Goal: Information Seeking & Learning: Learn about a topic

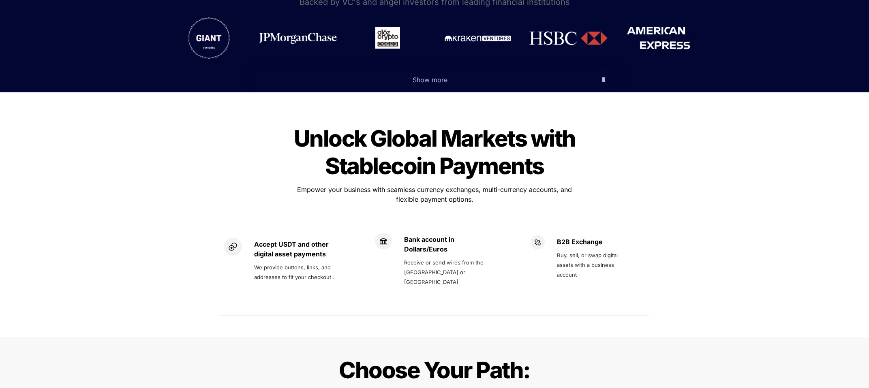
scroll to position [486, 0]
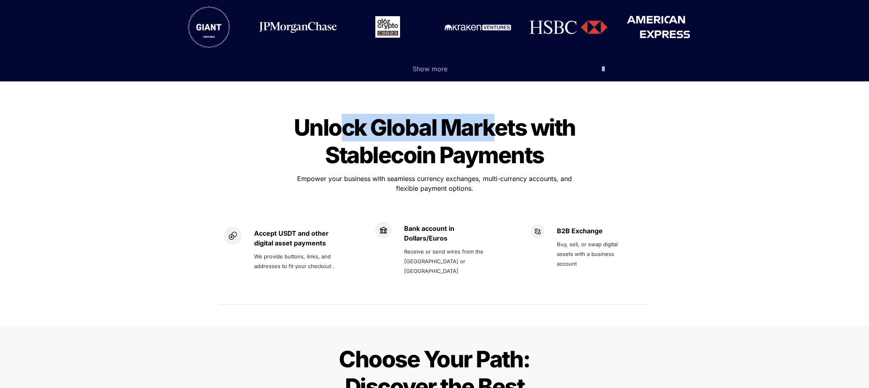
drag, startPoint x: 338, startPoint y: 94, endPoint x: 496, endPoint y: 100, distance: 157.8
click at [494, 114] on span "Unlock Global Markets with Stablecoin Payments" at bounding box center [437, 141] width 286 height 55
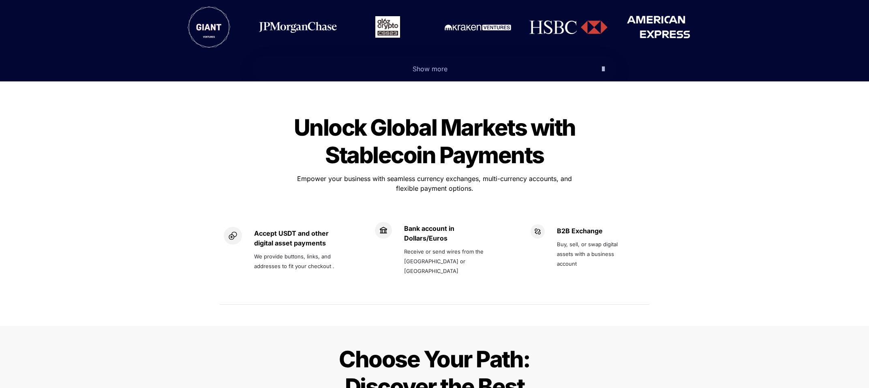
drag, startPoint x: 501, startPoint y: 99, endPoint x: 508, endPoint y: 99, distance: 7.7
click at [504, 114] on span "Unlock Global Markets with Stablecoin Payments" at bounding box center [437, 141] width 286 height 55
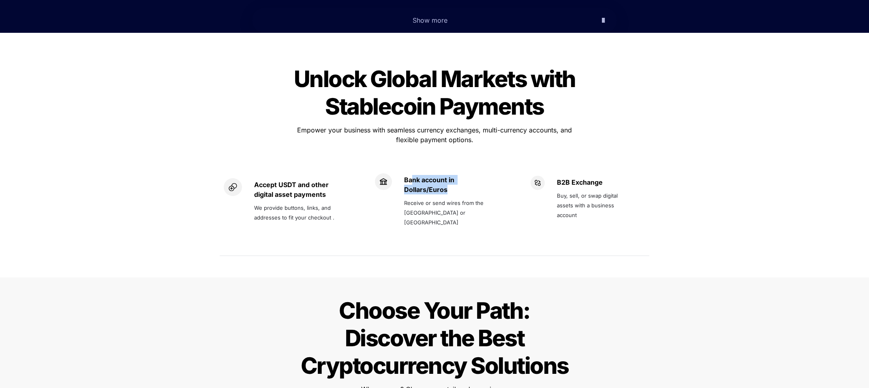
drag, startPoint x: 413, startPoint y: 160, endPoint x: 453, endPoint y: 169, distance: 40.5
click at [453, 173] on p "Bank account in Dollars/Euros" at bounding box center [448, 184] width 88 height 23
drag, startPoint x: 413, startPoint y: 181, endPoint x: 465, endPoint y: 180, distance: 52.3
click at [465, 200] on span "Receive or send wires from the [GEOGRAPHIC_DATA] or [GEOGRAPHIC_DATA]" at bounding box center [444, 213] width 81 height 26
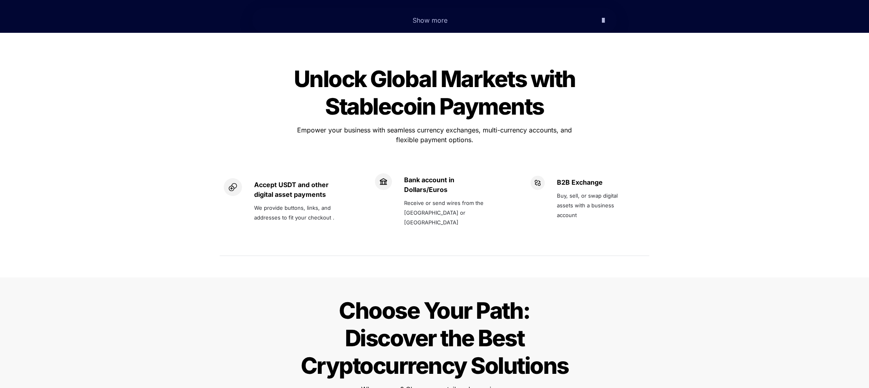
drag, startPoint x: 468, startPoint y: 180, endPoint x: 473, endPoint y: 180, distance: 5.3
click at [469, 200] on span "Receive or send wires from the [GEOGRAPHIC_DATA] or [GEOGRAPHIC_DATA]" at bounding box center [444, 213] width 81 height 26
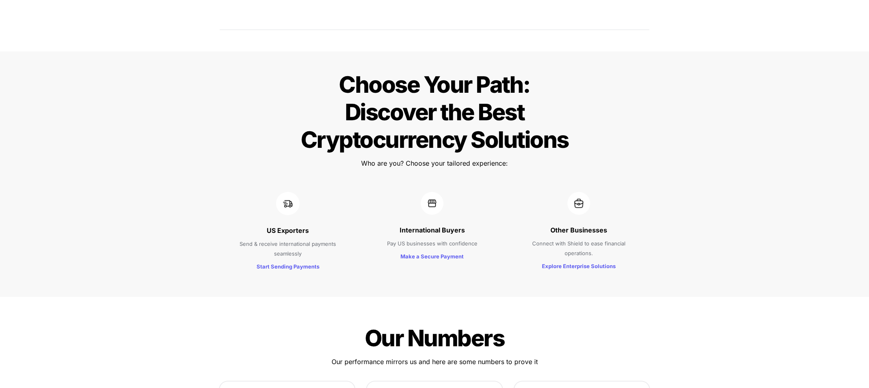
scroll to position [778, 0]
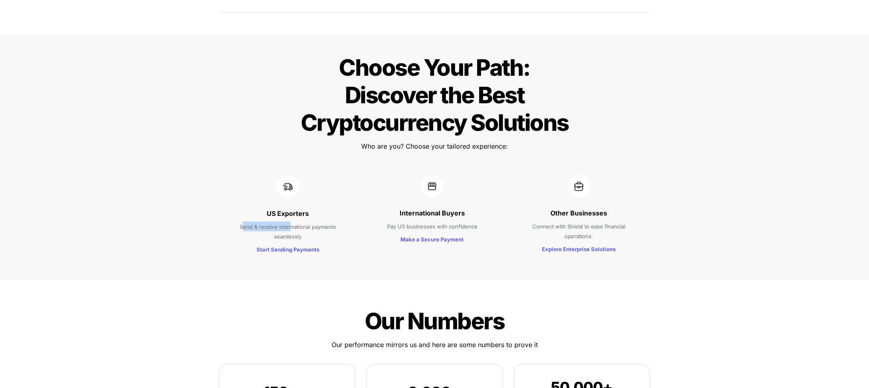
drag, startPoint x: 244, startPoint y: 202, endPoint x: 298, endPoint y: 202, distance: 53.9
click at [291, 224] on span "Send & receive international payments seamlessly" at bounding box center [289, 232] width 98 height 16
drag, startPoint x: 299, startPoint y: 202, endPoint x: 323, endPoint y: 202, distance: 23.9
click at [323, 224] on span "Send & receive international payments seamlessly" at bounding box center [289, 232] width 98 height 16
click at [287, 243] on p "Start Sending Payments" at bounding box center [288, 249] width 114 height 13
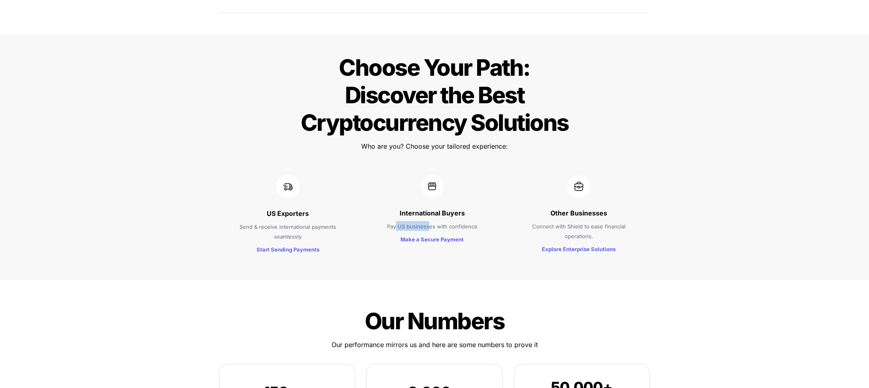
drag, startPoint x: 397, startPoint y: 197, endPoint x: 434, endPoint y: 196, distance: 36.9
click at [428, 223] on span "Pay US businesses with confidence" at bounding box center [432, 226] width 90 height 6
drag, startPoint x: 447, startPoint y: 196, endPoint x: 477, endPoint y: 195, distance: 30.4
click at [477, 220] on p "Pay US businesses with confidence" at bounding box center [431, 226] width 109 height 13
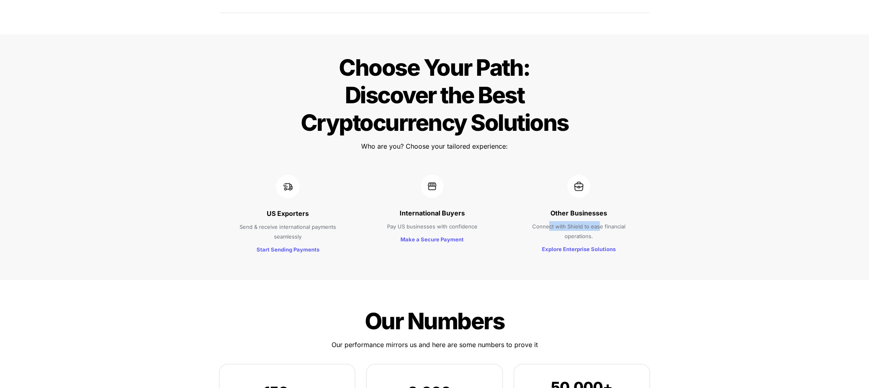
drag, startPoint x: 548, startPoint y: 201, endPoint x: 599, endPoint y: 203, distance: 51.1
click at [599, 220] on p "Connect with Shield to ease financial operations." at bounding box center [578, 231] width 119 height 23
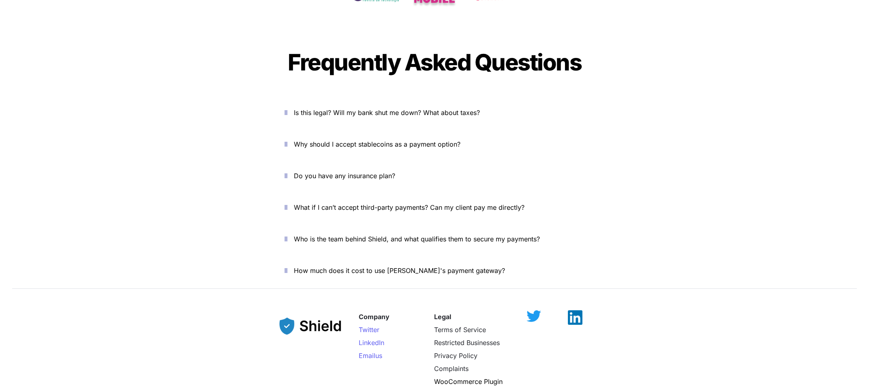
scroll to position [2675, 0]
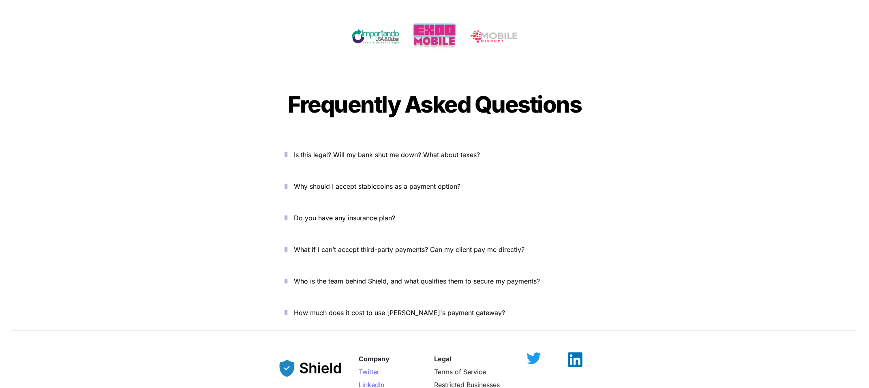
click at [361, 151] on span "Is this legal? Will my bank shut me down? What about taxes?" at bounding box center [387, 155] width 186 height 8
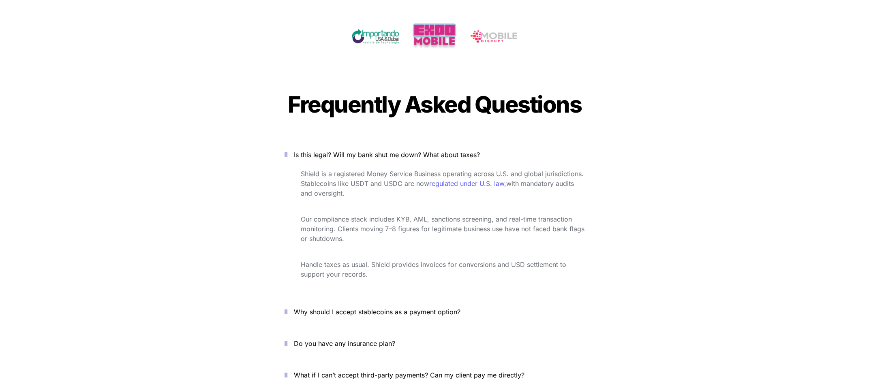
drag, startPoint x: 296, startPoint y: 145, endPoint x: 553, endPoint y: 172, distance: 258.7
click at [553, 172] on div "Shield is a registered Money Service Business operating across U.S. and global …" at bounding box center [434, 230] width 324 height 126
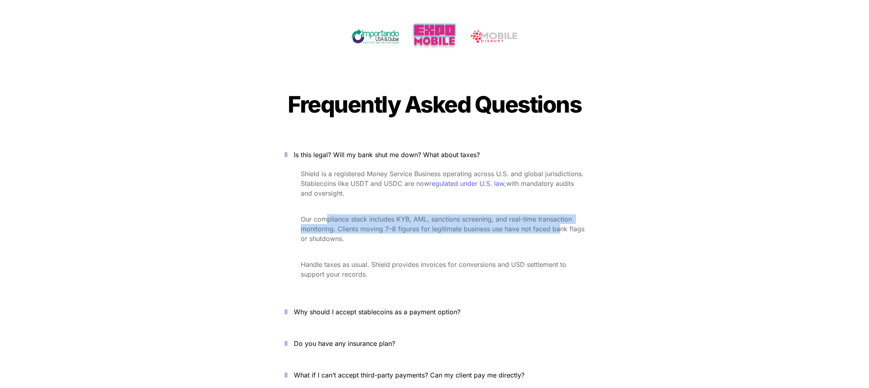
drag, startPoint x: 327, startPoint y: 188, endPoint x: 502, endPoint y: 204, distance: 175.5
click at [560, 215] on span "Our compliance stack includes KYB, AML, sanctions screening, and real-time tran…" at bounding box center [444, 229] width 286 height 28
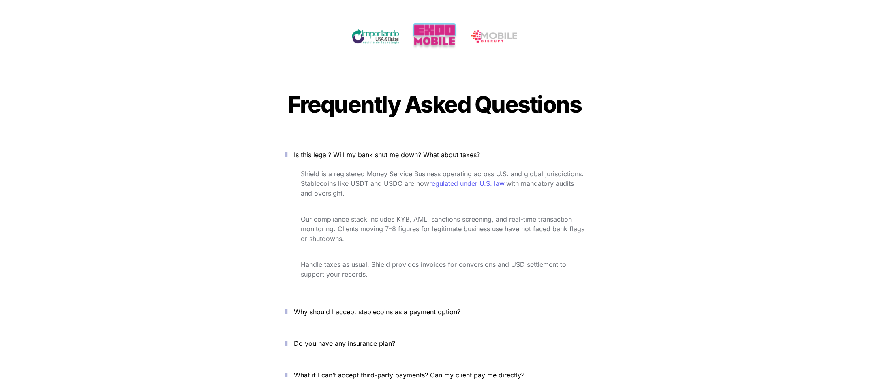
click at [373, 200] on p at bounding box center [443, 206] width 284 height 13
drag, startPoint x: 392, startPoint y: 203, endPoint x: 501, endPoint y: 204, distance: 108.6
click at [501, 215] on span "Our compliance stack includes KYB, AML, sanctions screening, and real-time tran…" at bounding box center [444, 229] width 286 height 28
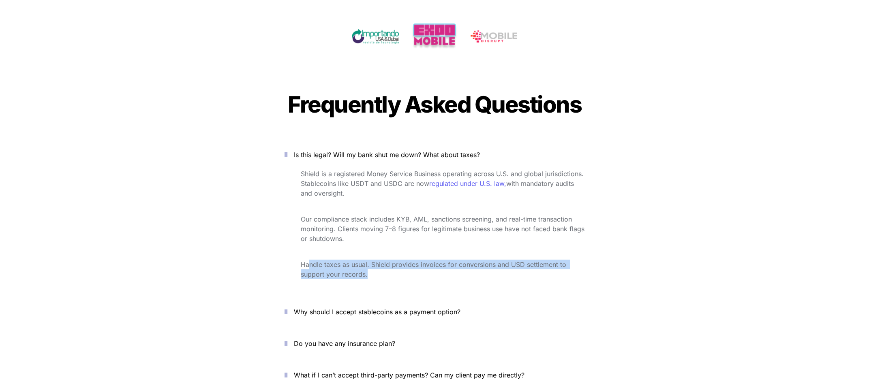
drag, startPoint x: 308, startPoint y: 233, endPoint x: 469, endPoint y: 246, distance: 161.4
click at [469, 258] on p "Handle taxes as usual. Shield provides invoices for conversions and USD settlem…" at bounding box center [443, 269] width 284 height 23
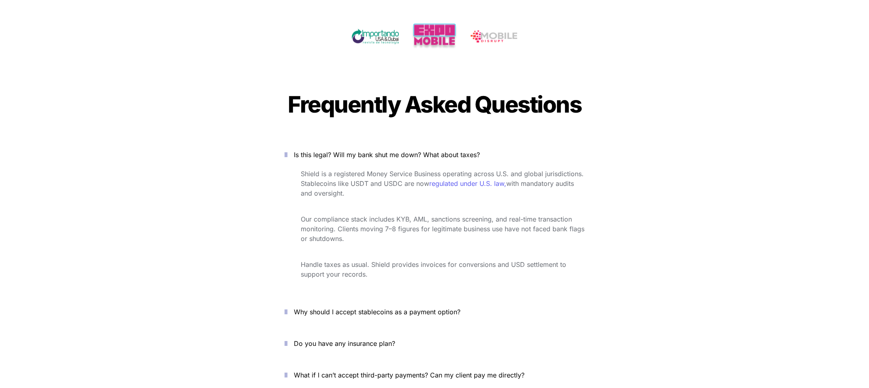
click at [410, 308] on span "Why should I accept stablecoins as a payment option?" at bounding box center [377, 312] width 167 height 8
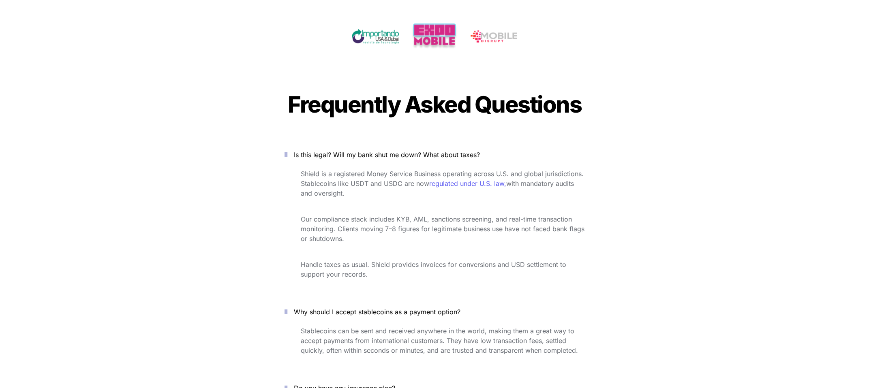
scroll to position [2723, 0]
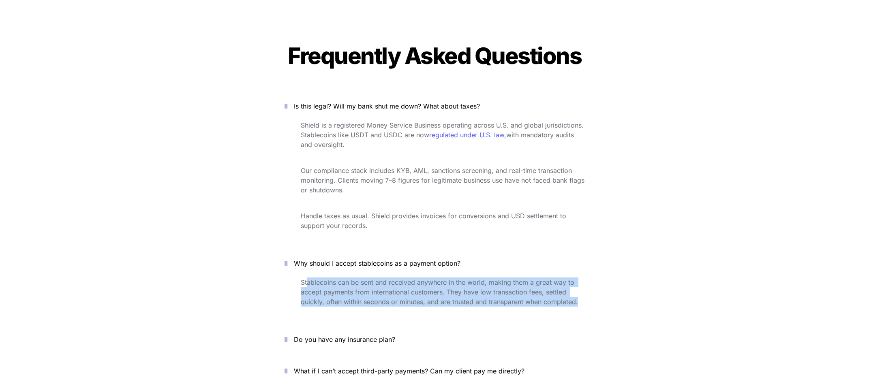
drag, startPoint x: 308, startPoint y: 252, endPoint x: 581, endPoint y: 274, distance: 274.0
click at [581, 276] on p "Stablecoins can be sent and received anywhere in the world, making them a great…" at bounding box center [443, 292] width 284 height 32
click at [344, 278] on span "Stablecoins can be sent and received anywhere in the world, making them a great…" at bounding box center [439, 292] width 277 height 28
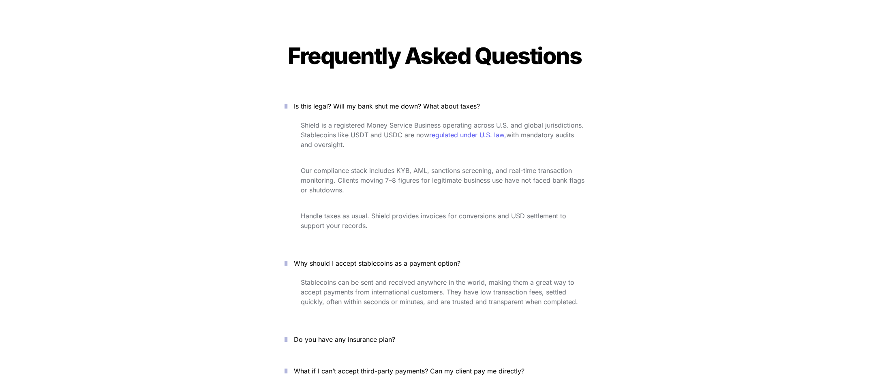
click at [312, 333] on p "Do you have any insurance plan?" at bounding box center [439, 339] width 291 height 13
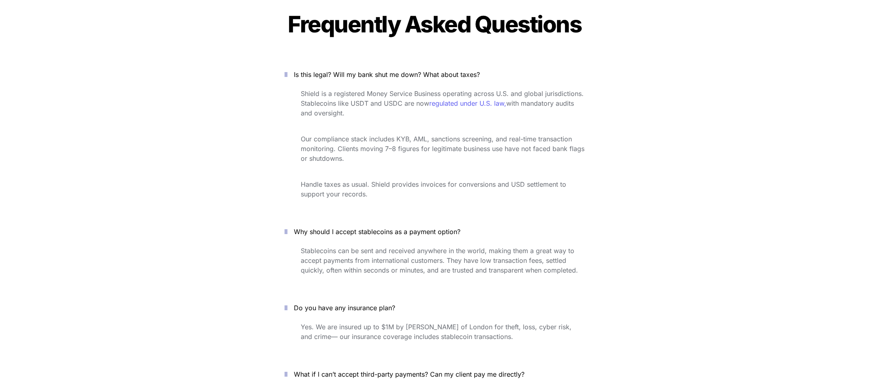
scroll to position [2772, 0]
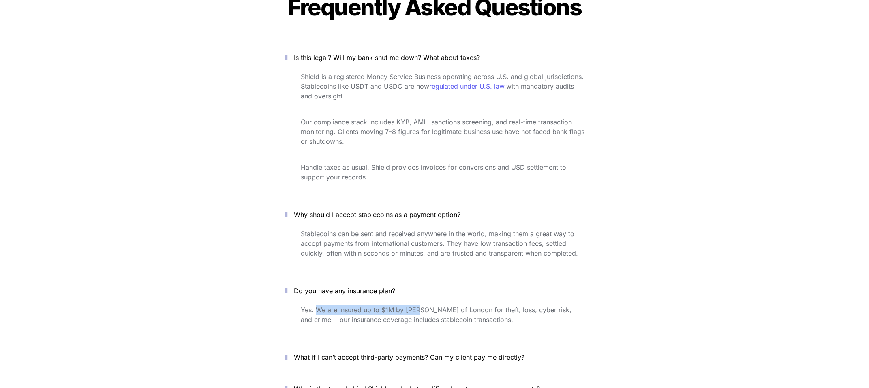
drag, startPoint x: 316, startPoint y: 284, endPoint x: 419, endPoint y: 287, distance: 102.6
click at [419, 304] on p "Yes. We are insured up to $1M by [PERSON_NAME] of London for theft, loss, cyber…" at bounding box center [443, 315] width 284 height 23
drag, startPoint x: 425, startPoint y: 284, endPoint x: 430, endPoint y: 284, distance: 5.3
click at [427, 306] on span "Yes. We are insured up to $1M by [PERSON_NAME] of London for theft, loss, cyber…" at bounding box center [437, 315] width 273 height 18
drag, startPoint x: 438, startPoint y: 284, endPoint x: 489, endPoint y: 286, distance: 51.1
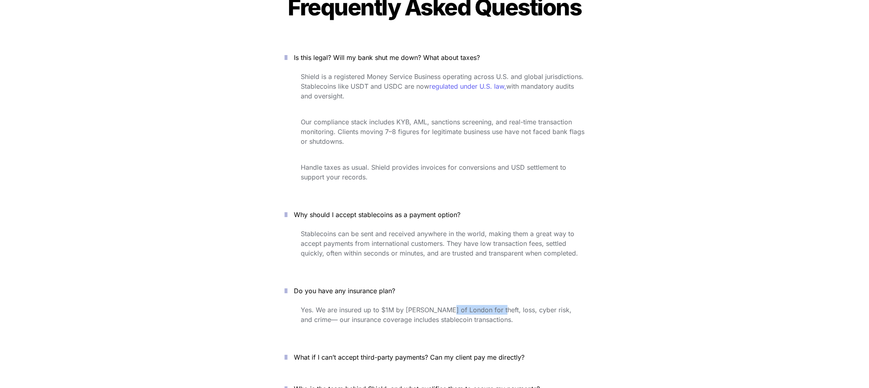
click at [489, 306] on span "Yes. We are insured up to $1M by [PERSON_NAME] of London for theft, loss, cyber…" at bounding box center [437, 315] width 273 height 18
click at [498, 306] on span "Yes. We are insured up to $1M by [PERSON_NAME] of London for theft, loss, cyber…" at bounding box center [437, 315] width 273 height 18
drag, startPoint x: 506, startPoint y: 284, endPoint x: 543, endPoint y: 285, distance: 36.5
click at [543, 306] on span "Yes. We are insured up to $1M by [PERSON_NAME] of London for theft, loss, cyber…" at bounding box center [437, 315] width 273 height 18
drag, startPoint x: 551, startPoint y: 285, endPoint x: 558, endPoint y: 284, distance: 7.3
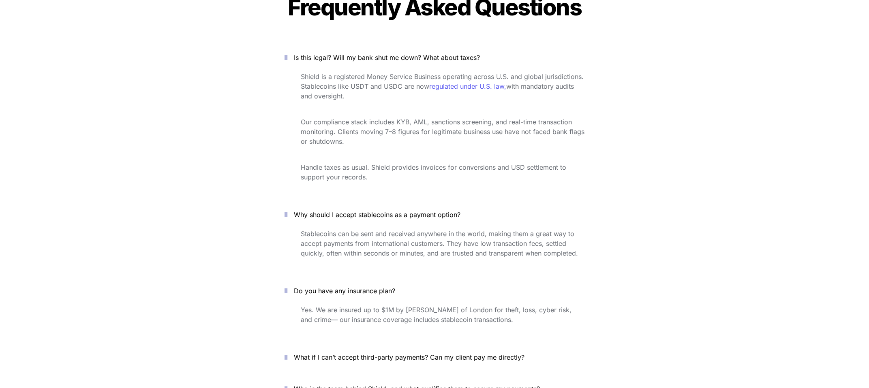
click at [551, 306] on span "Yes. We are insured up to $1M by [PERSON_NAME] of London for theft, loss, cyber…" at bounding box center [437, 315] width 273 height 18
click at [560, 306] on span "Yes. We are insured up to $1M by [PERSON_NAME] of London for theft, loss, cyber…" at bounding box center [437, 315] width 273 height 18
drag, startPoint x: 306, startPoint y: 289, endPoint x: 416, endPoint y: 293, distance: 110.3
click at [416, 306] on span "Yes. We are insured up to $1M by [PERSON_NAME] of London for theft, loss, cyber…" at bounding box center [437, 315] width 273 height 18
click at [422, 306] on span "Yes. We are insured up to $1M by [PERSON_NAME] of London for theft, loss, cyber…" at bounding box center [437, 315] width 273 height 18
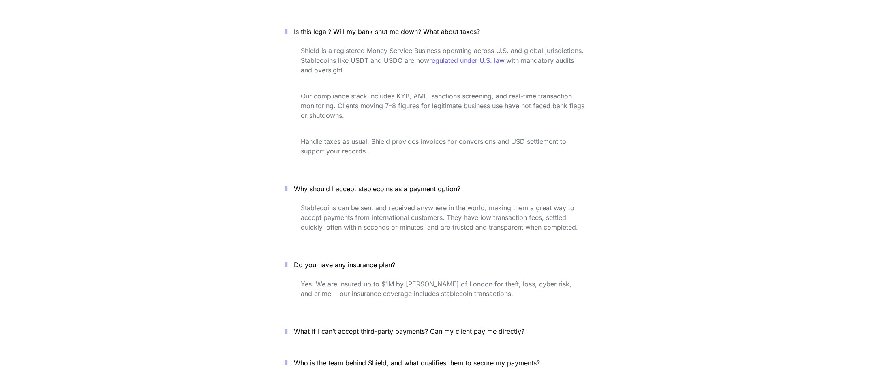
scroll to position [2821, 0]
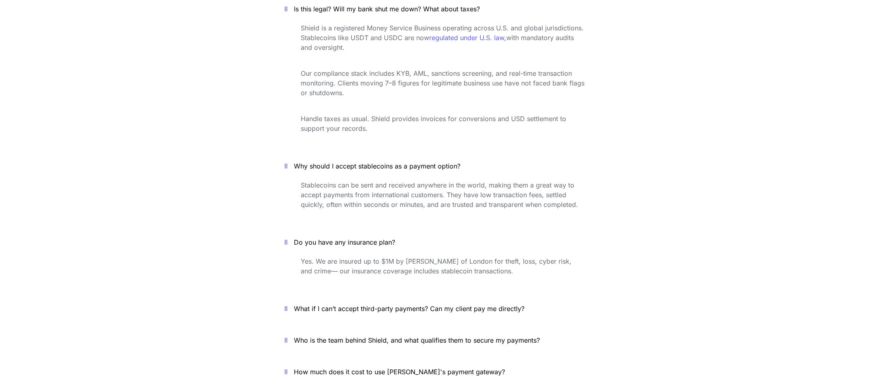
click at [325, 305] on span "What if I can’t accept third-party payments? Can my client pay me directly?" at bounding box center [409, 309] width 231 height 8
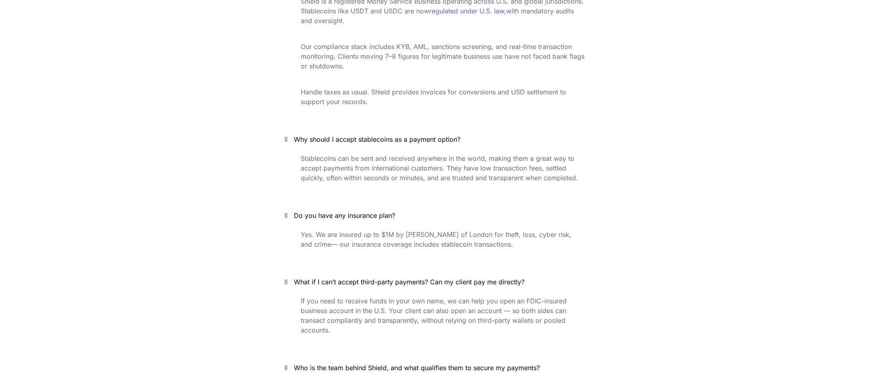
scroll to position [2869, 0]
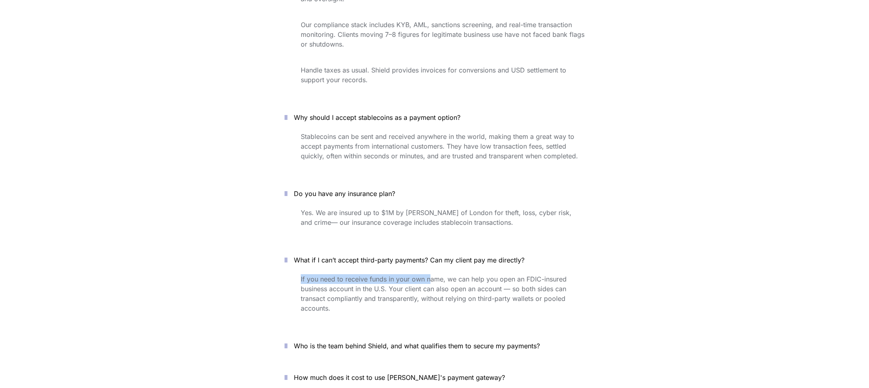
drag, startPoint x: 299, startPoint y: 249, endPoint x: 434, endPoint y: 255, distance: 135.1
click at [429, 273] on div "If you need to receive funds in your own name, we can help you open an FDIC-ins…" at bounding box center [434, 300] width 324 height 54
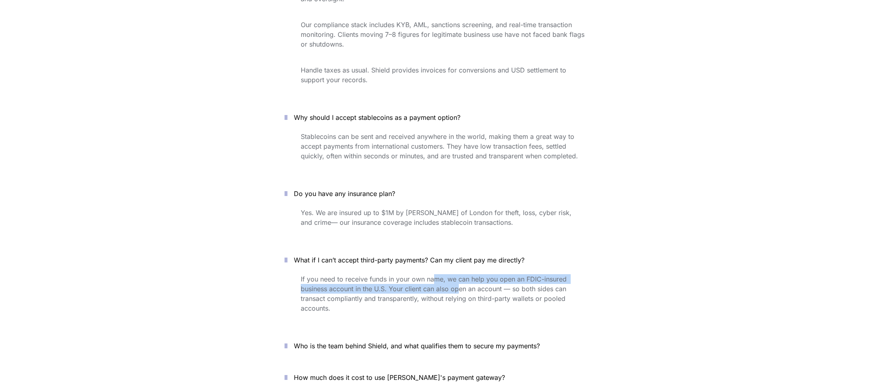
drag, startPoint x: 436, startPoint y: 255, endPoint x: 459, endPoint y: 257, distance: 23.6
click at [459, 273] on p "If you need to receive funds in your own name, we can help you open an FDIC-ins…" at bounding box center [443, 294] width 284 height 42
click at [475, 275] on span "If you need to receive funds in your own name, we can help you open an FDIC-ins…" at bounding box center [435, 293] width 268 height 37
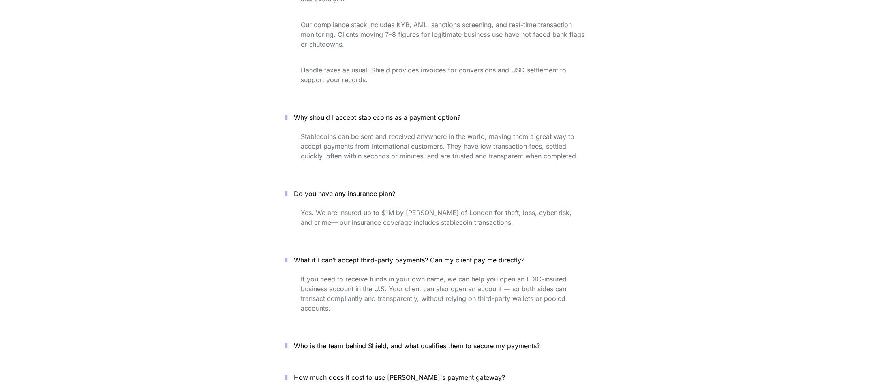
click at [374, 275] on span "If you need to receive funds in your own name, we can help you open an FDIC-ins…" at bounding box center [435, 293] width 268 height 37
drag, startPoint x: 483, startPoint y: 254, endPoint x: 515, endPoint y: 255, distance: 31.6
click at [515, 275] on span "If you need to receive funds in your own name, we can help you open an FDIC-ins…" at bounding box center [435, 293] width 268 height 37
drag, startPoint x: 531, startPoint y: 255, endPoint x: 565, endPoint y: 257, distance: 33.7
click at [565, 273] on p "If you need to receive funds in your own name, we can help you open an FDIC-ins…" at bounding box center [443, 294] width 284 height 42
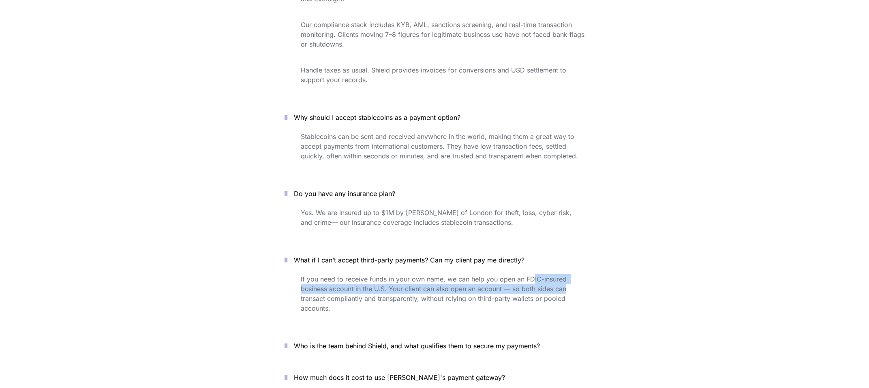
click at [317, 275] on span "If you need to receive funds in your own name, we can help you open an FDIC-ins…" at bounding box center [435, 293] width 268 height 37
drag, startPoint x: 360, startPoint y: 260, endPoint x: 426, endPoint y: 262, distance: 65.7
click at [424, 275] on span "If you need to receive funds in your own name, we can help you open an FDIC-ins…" at bounding box center [435, 293] width 268 height 37
drag, startPoint x: 462, startPoint y: 261, endPoint x: 513, endPoint y: 263, distance: 51.1
click at [502, 275] on span "If you need to receive funds in your own name, we can help you open an FDIC-ins…" at bounding box center [435, 293] width 268 height 37
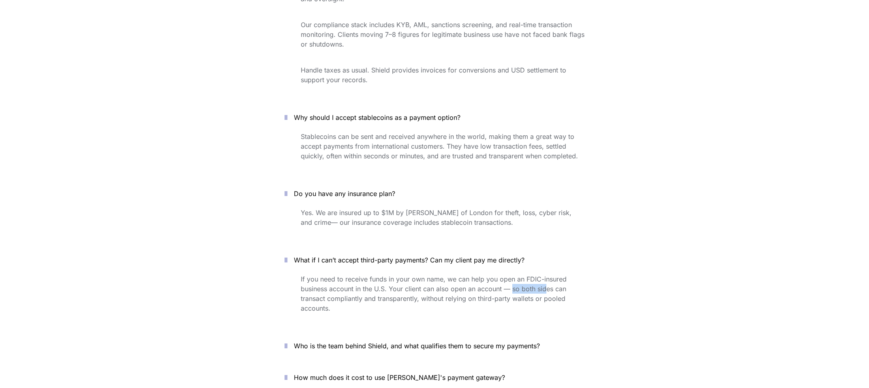
drag, startPoint x: 514, startPoint y: 263, endPoint x: 546, endPoint y: 266, distance: 31.7
click at [545, 273] on p "If you need to receive funds in your own name, we can help you open an FDIC-ins…" at bounding box center [443, 294] width 284 height 42
click at [554, 275] on span "If you need to receive funds in your own name, we can help you open an FDIC-ins…" at bounding box center [435, 293] width 268 height 37
drag, startPoint x: 320, startPoint y: 270, endPoint x: 396, endPoint y: 274, distance: 76.3
click at [396, 274] on div "If you need to receive funds in your own name, we can help you open an FDIC-ins…" at bounding box center [434, 300] width 324 height 54
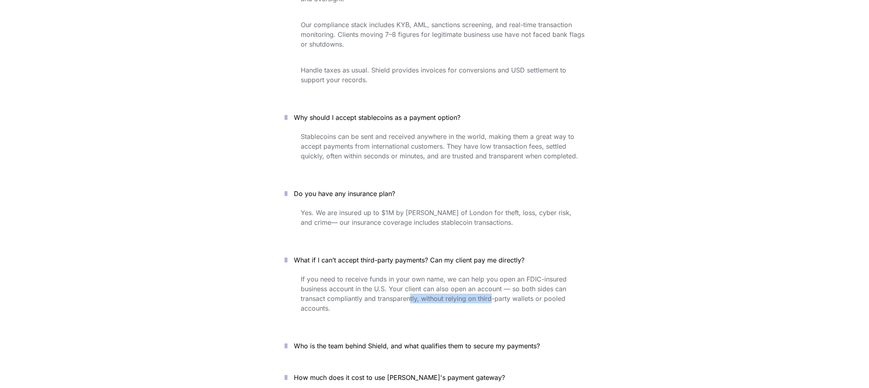
drag, startPoint x: 428, startPoint y: 273, endPoint x: 495, endPoint y: 275, distance: 67.3
click at [493, 276] on p "If you need to receive funds in your own name, we can help you open an FDIC-ins…" at bounding box center [443, 294] width 284 height 42
drag, startPoint x: 497, startPoint y: 274, endPoint x: 519, endPoint y: 273, distance: 22.3
click at [500, 275] on span "If you need to receive funds in your own name, we can help you open an FDIC-ins…" at bounding box center [435, 293] width 268 height 37
drag, startPoint x: 519, startPoint y: 273, endPoint x: 565, endPoint y: 276, distance: 45.9
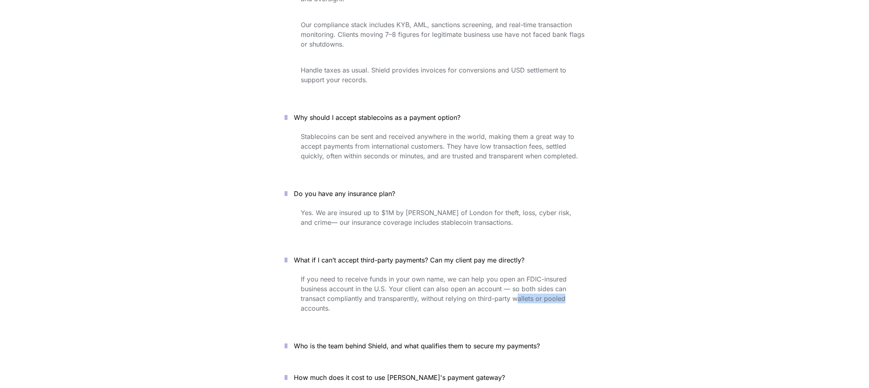
click at [565, 276] on p "If you need to receive funds in your own name, we can help you open an FDIC-ins…" at bounding box center [443, 294] width 284 height 42
drag, startPoint x: 300, startPoint y: 281, endPoint x: 338, endPoint y: 281, distance: 37.3
click at [336, 281] on div "If you need to receive funds in your own name, we can help you open an FDIC-ins…" at bounding box center [434, 300] width 324 height 54
click at [353, 282] on p "If you need to receive funds in your own name, we can help you open an FDIC-ins…" at bounding box center [443, 294] width 284 height 42
click at [380, 340] on p "Who is the team behind Shield, and what qualifies them to secure my payments?" at bounding box center [439, 346] width 291 height 13
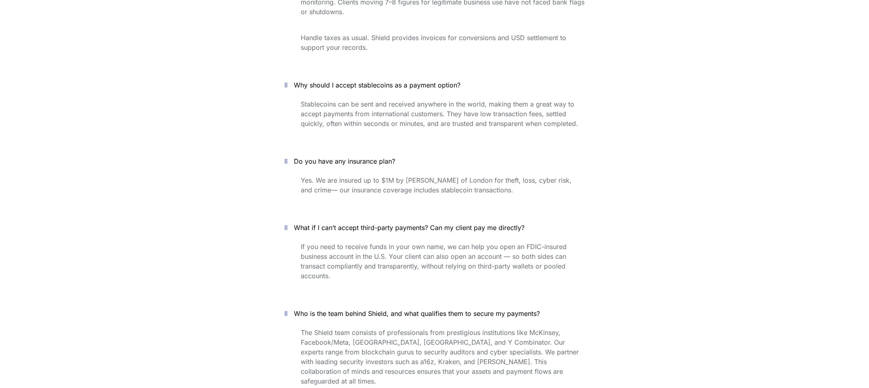
scroll to position [2918, 0]
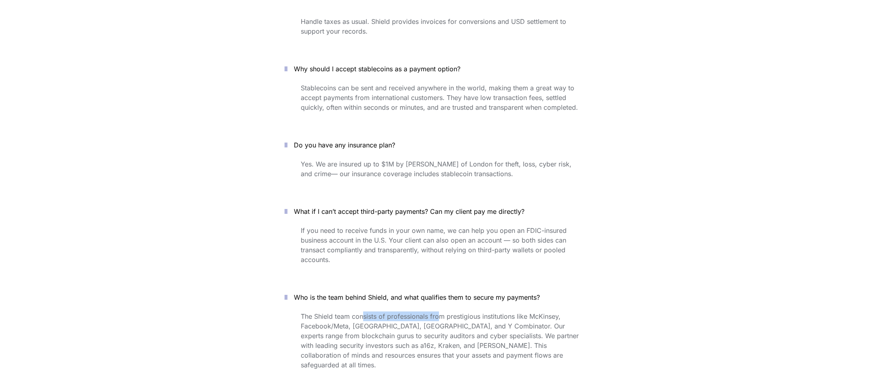
drag, startPoint x: 362, startPoint y: 292, endPoint x: 443, endPoint y: 291, distance: 81.1
click at [442, 312] on span "The Shield team consists of professionals from prestigious institutions like Mc…" at bounding box center [441, 340] width 280 height 57
drag, startPoint x: 475, startPoint y: 289, endPoint x: 526, endPoint y: 293, distance: 50.5
click at [525, 310] on p "The Shield team consists of professionals from prestigious institutions like Mc…" at bounding box center [443, 341] width 284 height 62
click at [527, 312] on span "The Shield team consists of professionals from prestigious institutions like Mc…" at bounding box center [441, 340] width 280 height 57
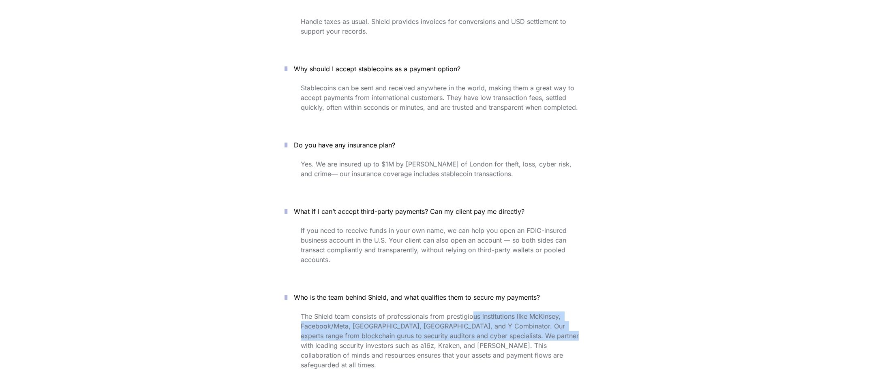
drag, startPoint x: 494, startPoint y: 297, endPoint x: 548, endPoint y: 304, distance: 54.4
click at [548, 312] on span "The Shield team consists of professionals from prestigious institutions like Mc…" at bounding box center [441, 340] width 280 height 57
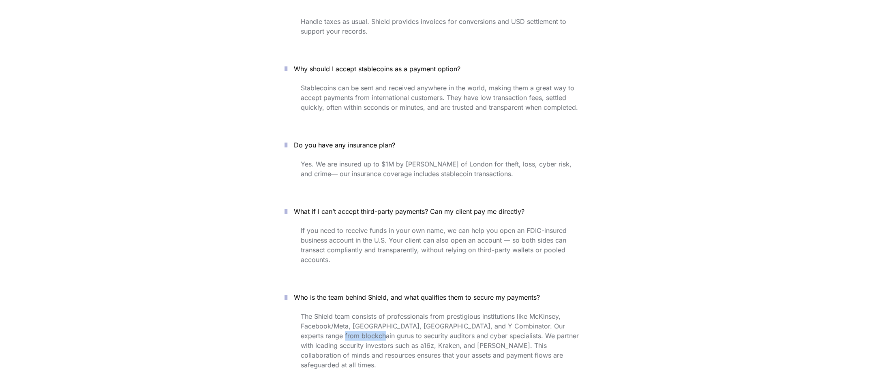
drag, startPoint x: 321, startPoint y: 305, endPoint x: 354, endPoint y: 308, distance: 32.9
click at [354, 312] on span "The Shield team consists of professionals from prestigious institutions like Mc…" at bounding box center [441, 340] width 280 height 57
drag, startPoint x: 381, startPoint y: 308, endPoint x: 412, endPoint y: 309, distance: 30.8
click at [412, 312] on span "The Shield team consists of professionals from prestigious institutions like Mc…" at bounding box center [441, 340] width 280 height 57
drag, startPoint x: 325, startPoint y: 310, endPoint x: 417, endPoint y: 313, distance: 92.1
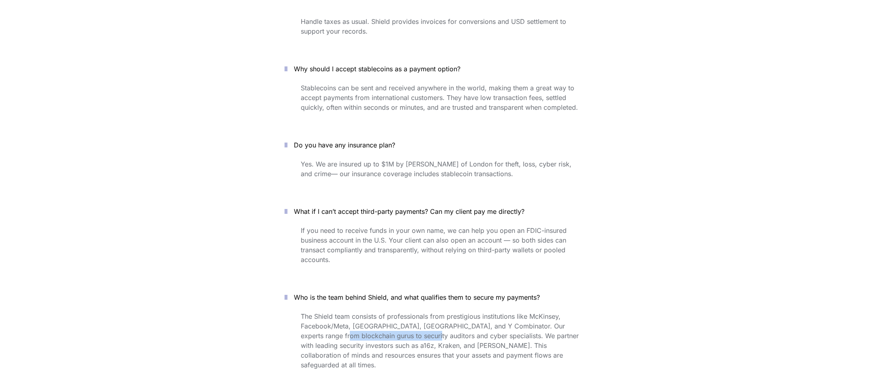
click at [416, 313] on p "The Shield team consists of professionals from prestigious institutions like Mc…" at bounding box center [443, 341] width 284 height 62
drag, startPoint x: 425, startPoint y: 312, endPoint x: 510, endPoint y: 312, distance: 85.5
click at [503, 313] on p "The Shield team consists of professionals from prestigious institutions like Mc…" at bounding box center [443, 341] width 284 height 62
drag
click at [571, 312] on span "The Shield team consists of professionals from prestigious institutions like Mc…" at bounding box center [441, 340] width 280 height 57
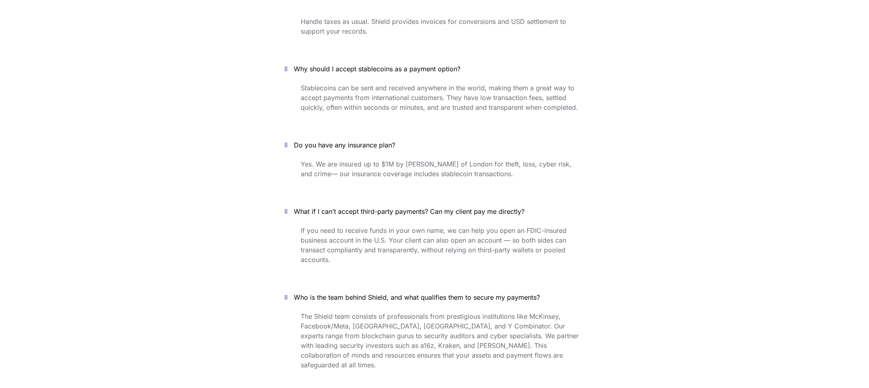
click at [583, 312] on p "The Shield team consists of professionals from prestigious institutions like Mc…" at bounding box center [443, 341] width 284 height 62
click at [373, 321] on span "The Shield team consists of professionals from prestigious institutions like Mc…" at bounding box center [441, 340] width 280 height 57
click at [469, 321] on span "The Shield team consists of professionals from prestigious institutions like Mc…" at bounding box center [441, 340] width 280 height 57
click at [514, 321] on span "The Shield team consists of professionals from prestigious institutions like Mc…" at bounding box center [441, 340] width 280 height 57
click at [555, 321] on span "The Shield team consists of professionals from prestigious institutions like Mc…" at bounding box center [441, 340] width 280 height 57
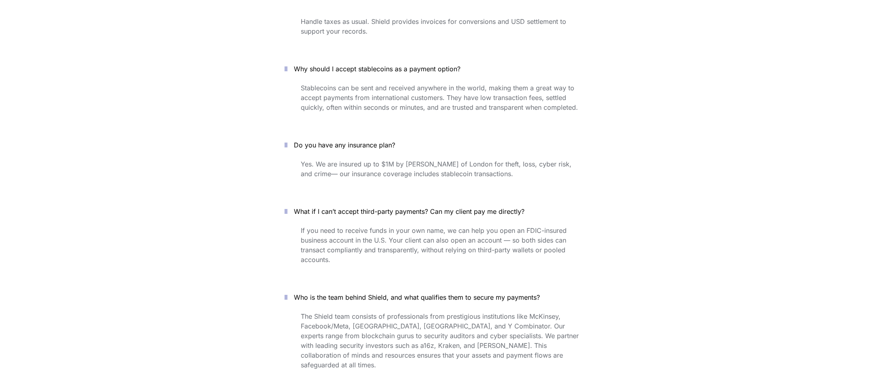
click at [575, 321] on span "The Shield team consists of professionals from prestigious institutions like Mc…" at bounding box center [441, 340] width 280 height 57
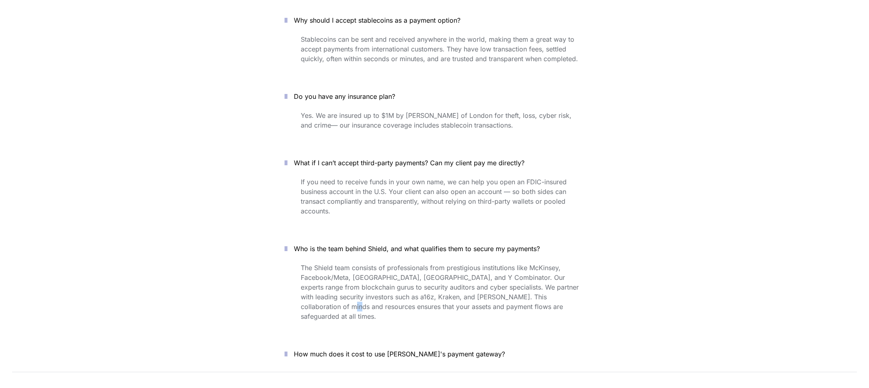
click at [362, 350] on span "How much does it cost to use [PERSON_NAME]'s payment gateway?" at bounding box center [399, 354] width 211 height 8
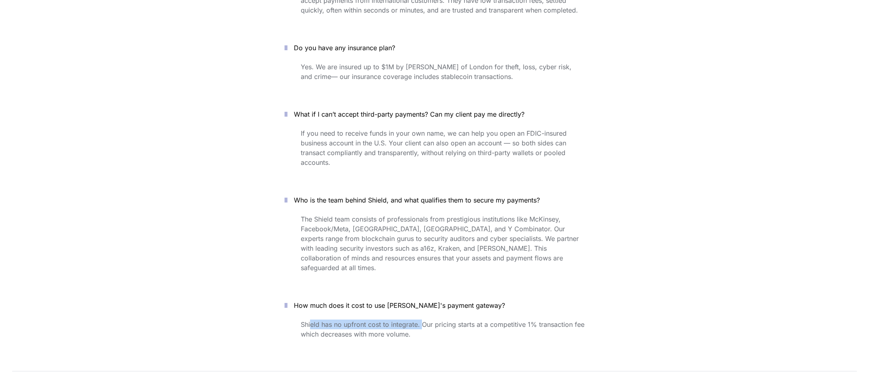
click at [424, 321] on span "Shield has no upfront cost to integrate. Our pricing starts at a competitive 1%…" at bounding box center [444, 330] width 286 height 18
click at [524, 318] on p "Shield has no upfront cost to integrate. Our pricing starts at a competitive 1%…" at bounding box center [443, 329] width 284 height 23
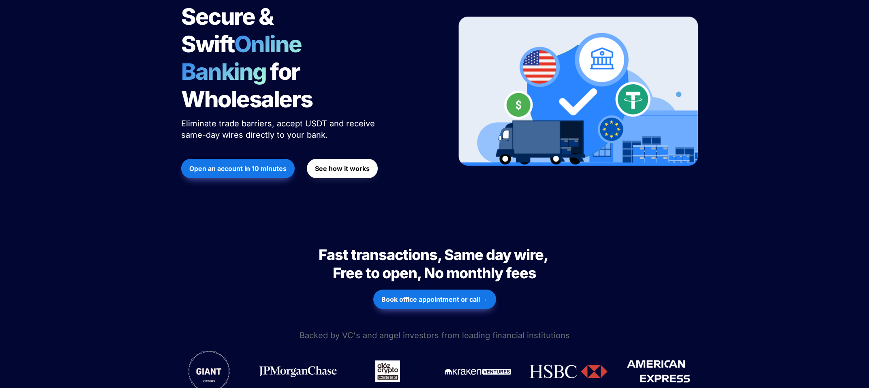
scroll to position [0, 0]
